Goal: Information Seeking & Learning: Check status

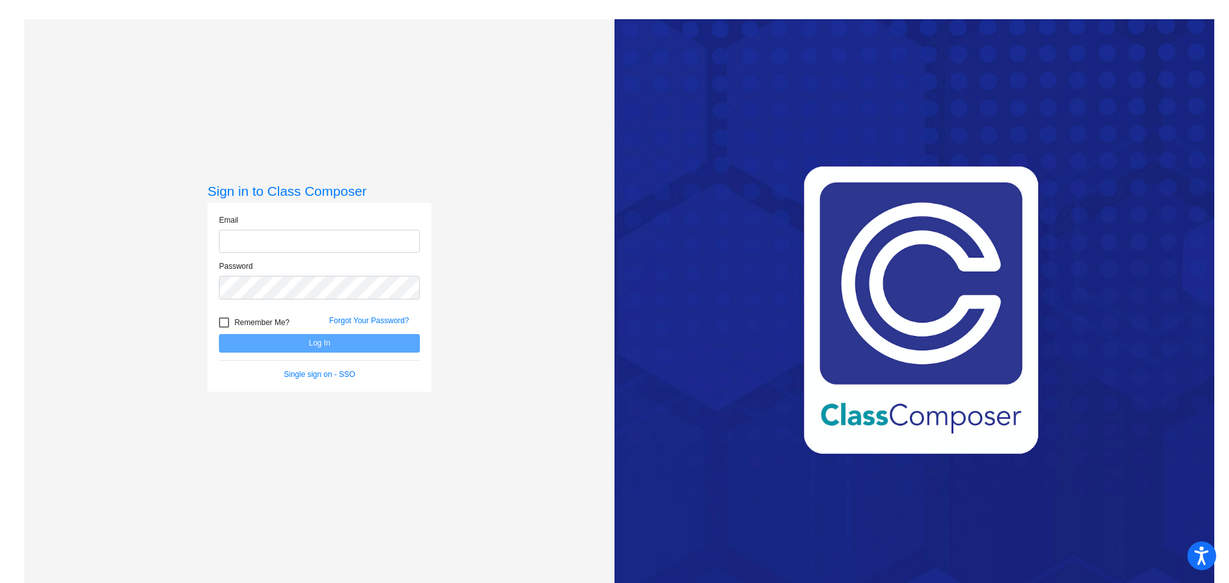
type input "[EMAIL_ADDRESS][DOMAIN_NAME]"
click at [301, 345] on button "Log In" at bounding box center [319, 343] width 201 height 19
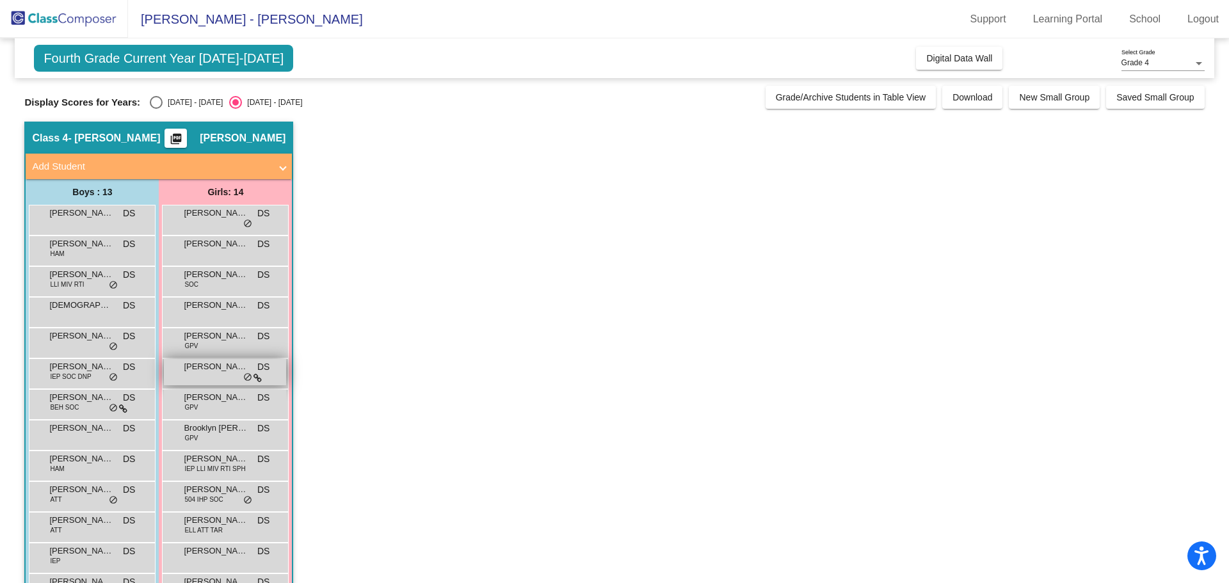
scroll to position [72, 0]
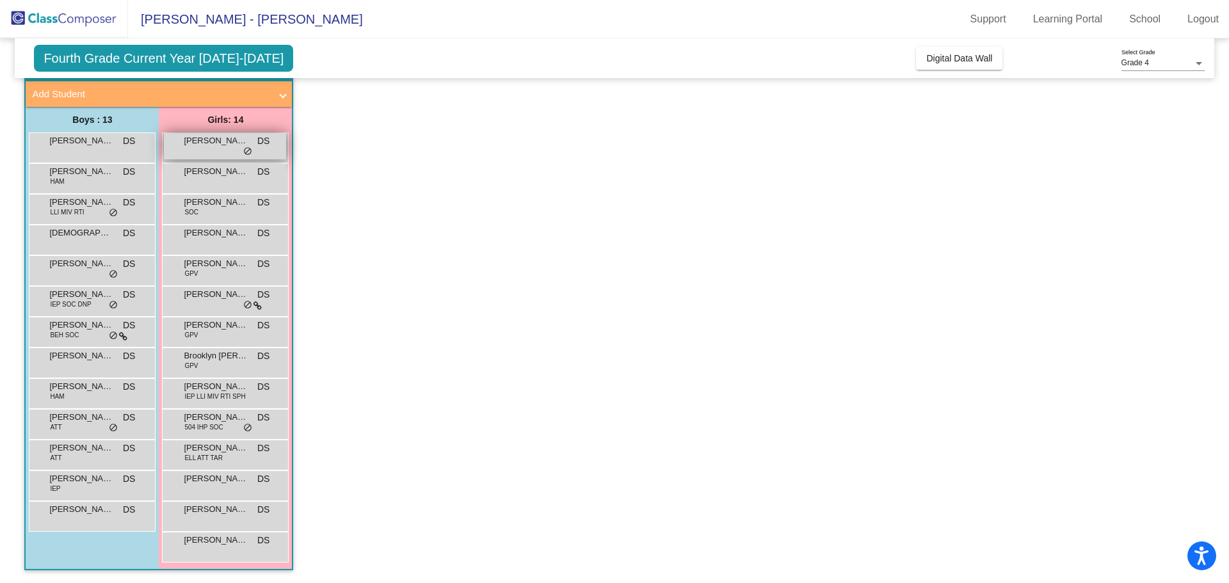
click at [227, 145] on span "[PERSON_NAME]" at bounding box center [216, 140] width 64 height 13
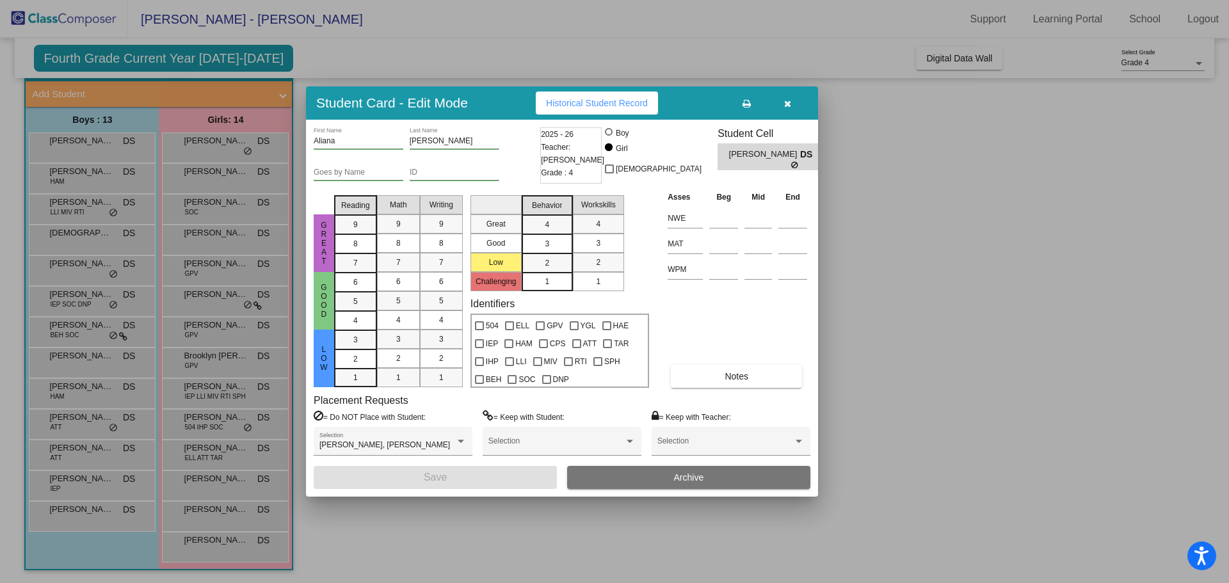
click at [580, 108] on button "Historical Student Record" at bounding box center [597, 103] width 122 height 23
click at [168, 56] on div at bounding box center [614, 291] width 1229 height 583
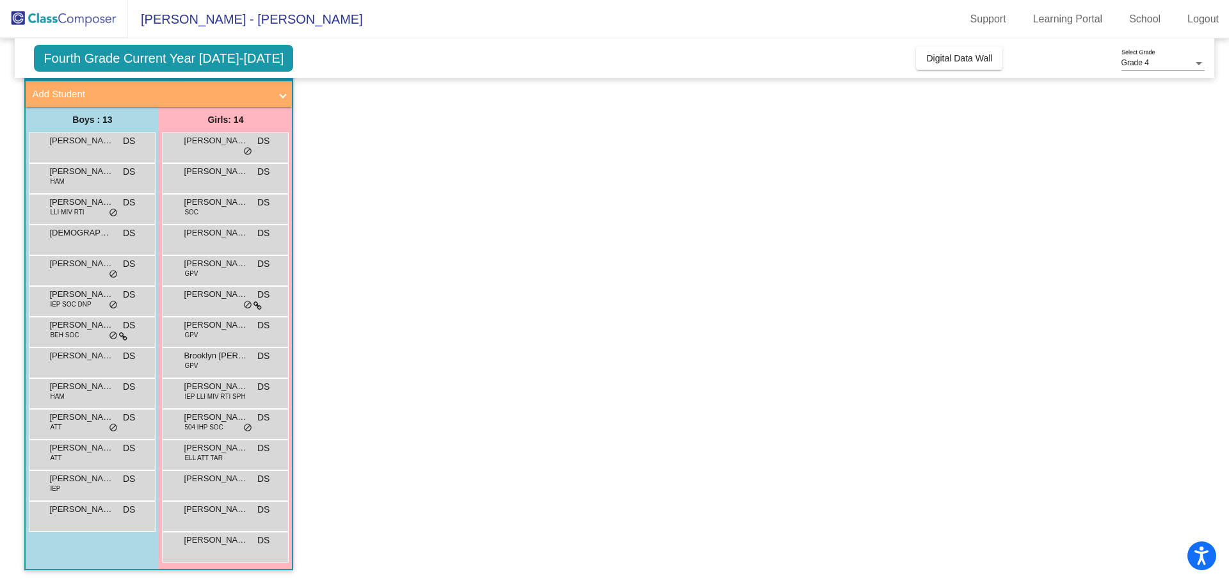
click at [174, 58] on span "Fourth Grade Current Year [DATE]-[DATE]" at bounding box center [163, 58] width 259 height 27
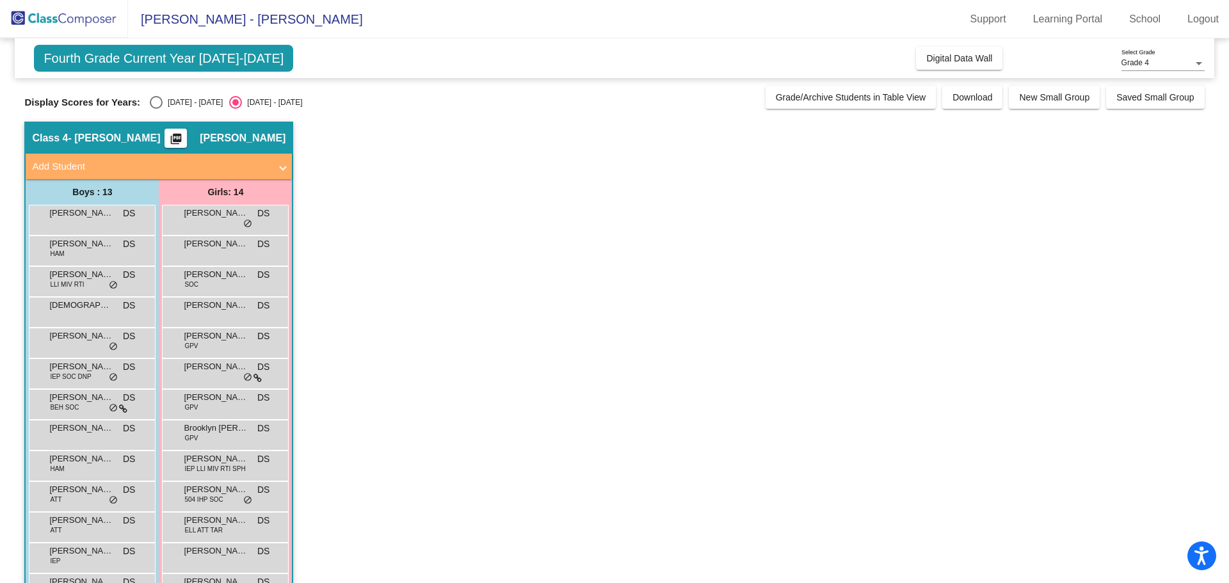
click at [160, 104] on div "Select an option" at bounding box center [156, 102] width 13 height 13
click at [156, 109] on input "[DATE] - [DATE]" at bounding box center [156, 109] width 1 height 1
radio input "true"
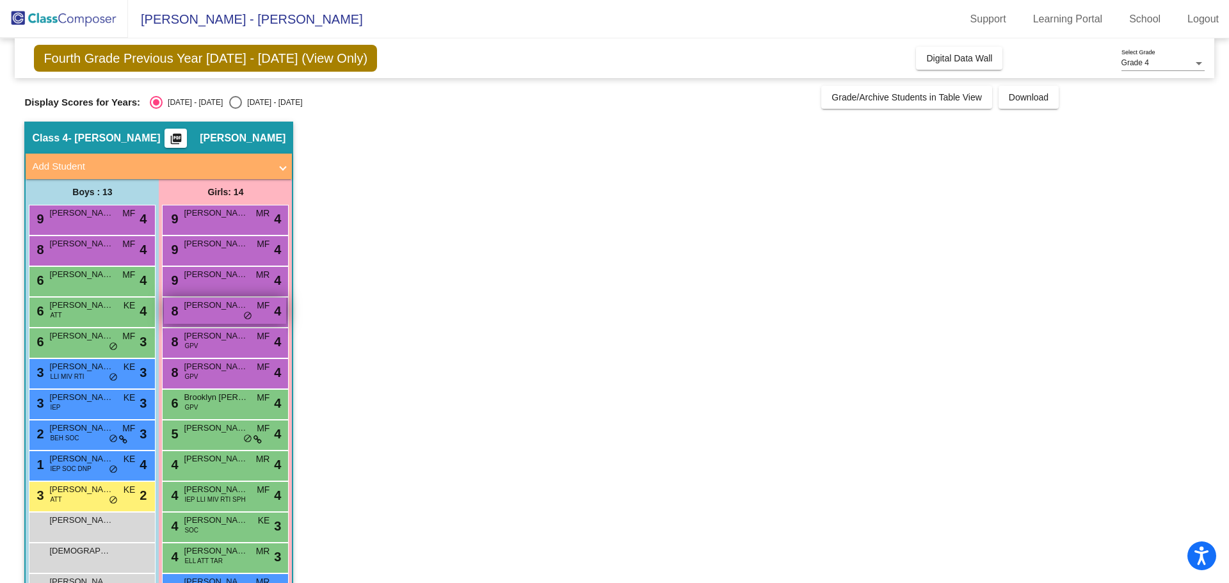
click at [225, 310] on span "[PERSON_NAME]" at bounding box center [216, 305] width 64 height 13
